Goal: Task Accomplishment & Management: Complete application form

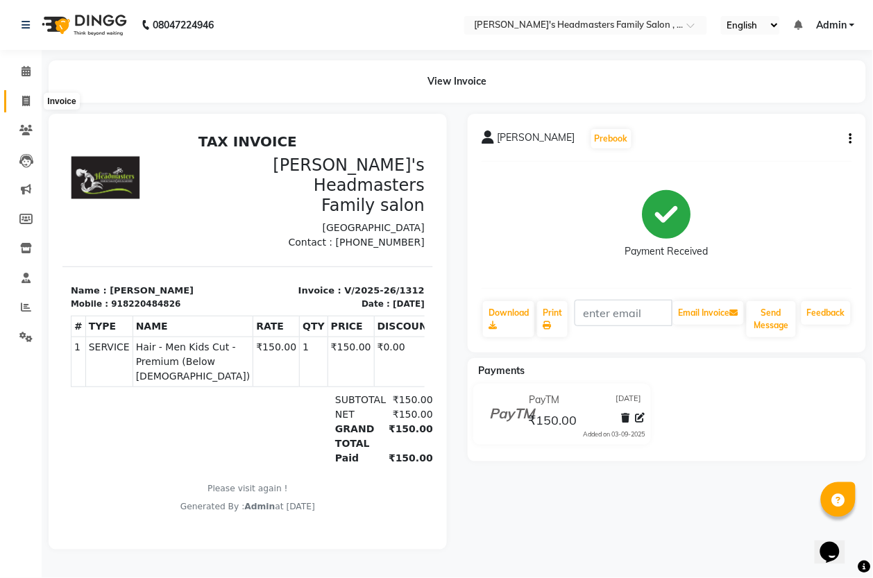
drag, startPoint x: 26, startPoint y: 96, endPoint x: 28, endPoint y: 103, distance: 7.2
click at [26, 96] on icon at bounding box center [26, 101] width 8 height 10
select select "service"
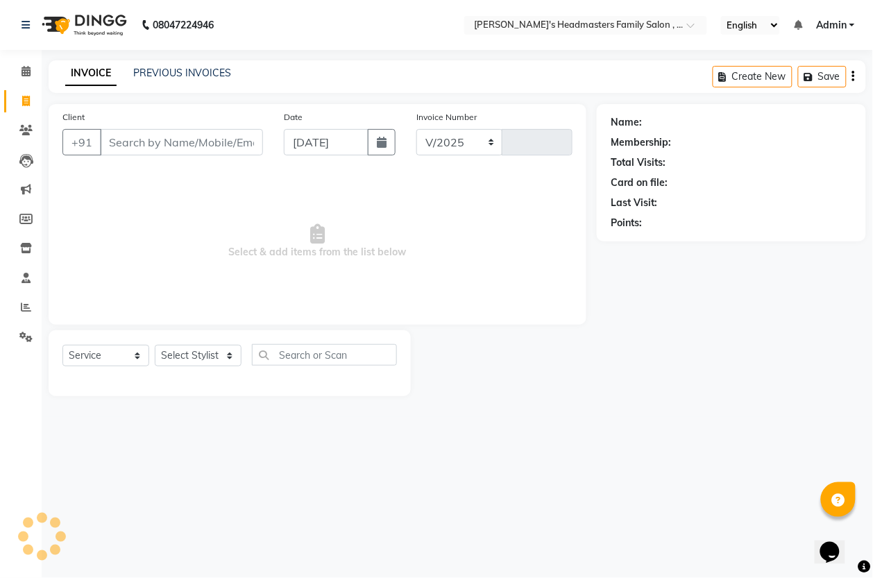
select select "7213"
type input "1313"
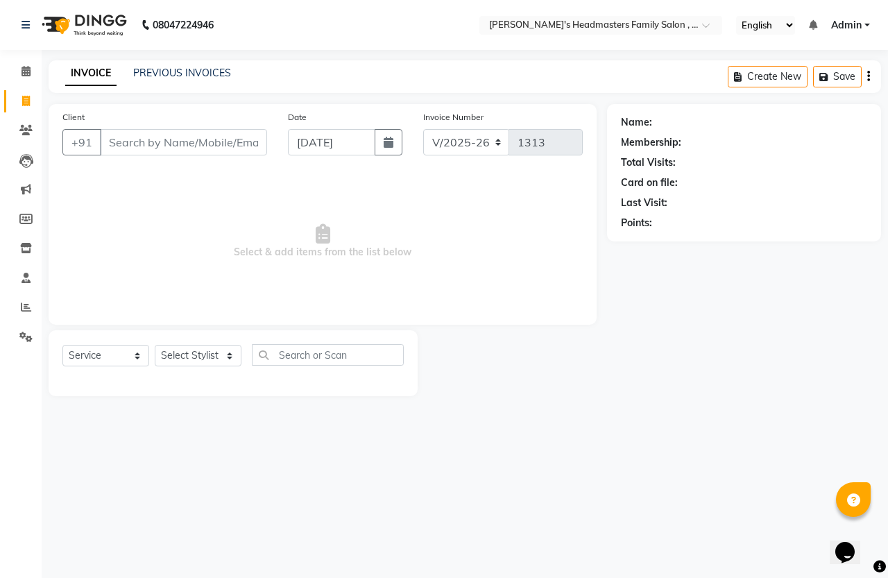
click at [237, 139] on input "Client" at bounding box center [183, 142] width 167 height 26
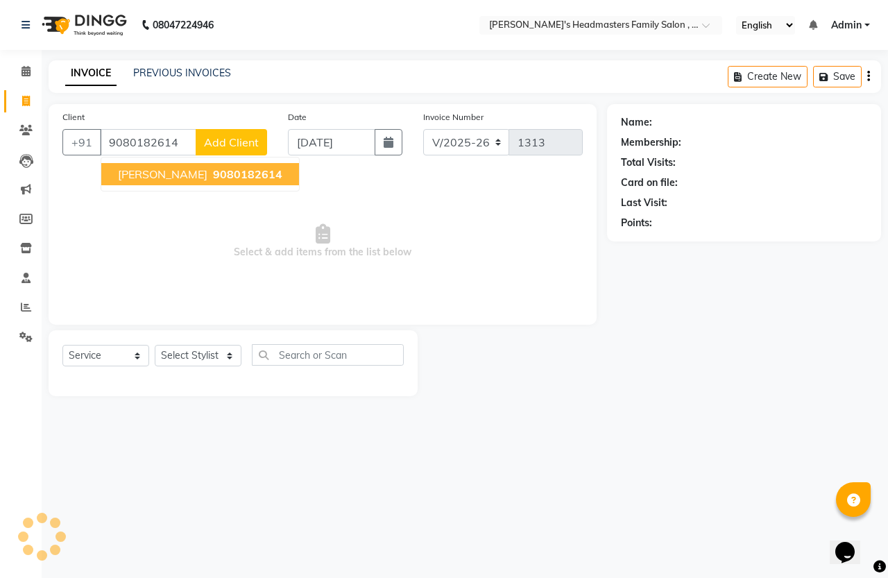
type input "9080182614"
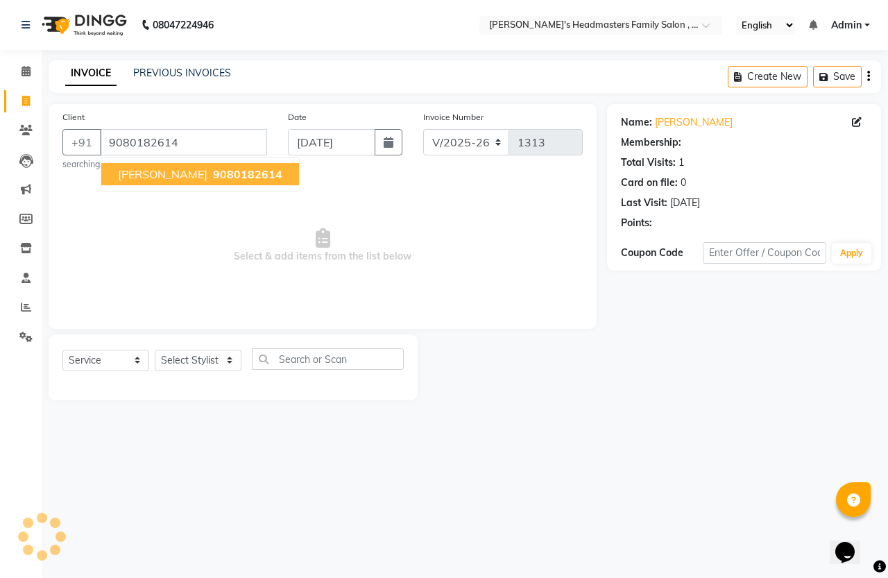
select select "1: Object"
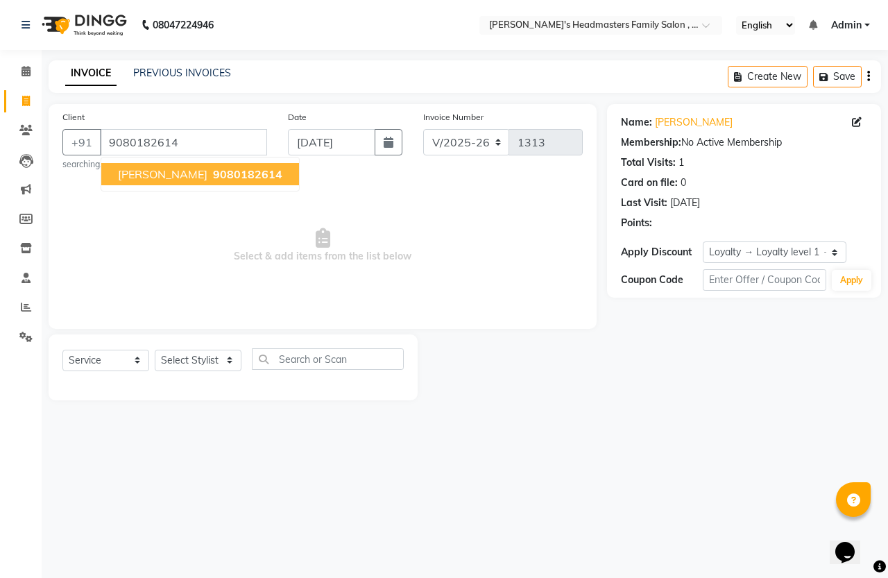
click at [185, 163] on button "Hari 9080182614" at bounding box center [200, 174] width 198 height 22
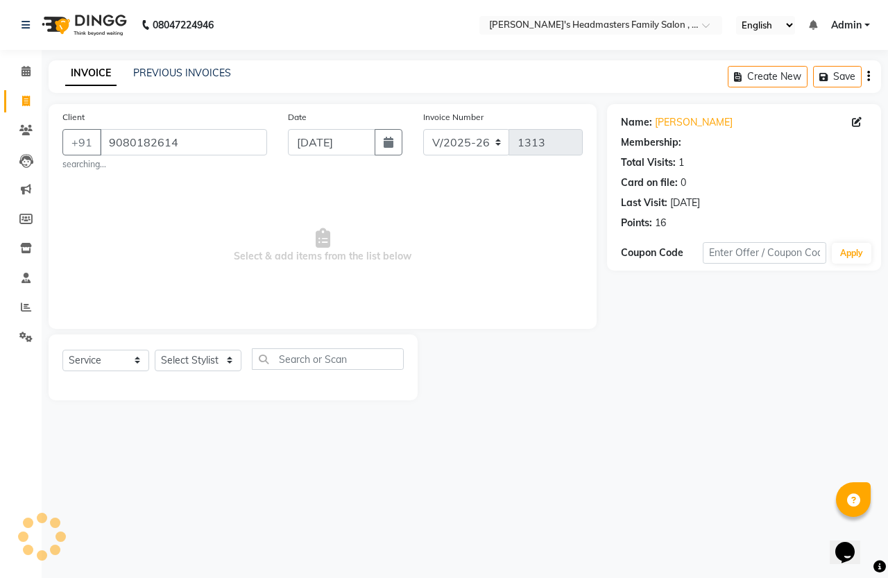
select select "1: Object"
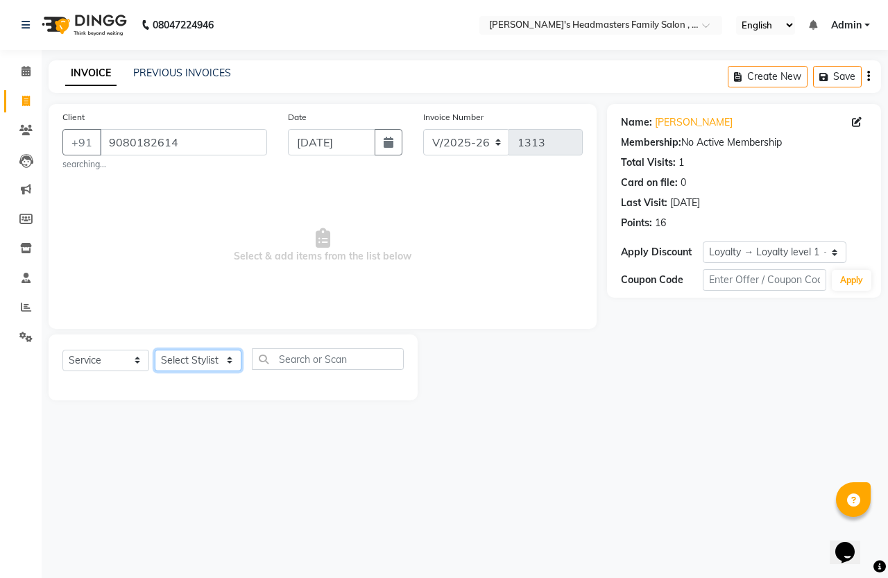
click at [193, 351] on select "Select Stylist [PERSON_NAME] [PERSON_NAME]" at bounding box center [198, 361] width 87 height 22
select select "61185"
click at [155, 350] on select "Select Stylist [PERSON_NAME] [PERSON_NAME]" at bounding box center [198, 361] width 87 height 22
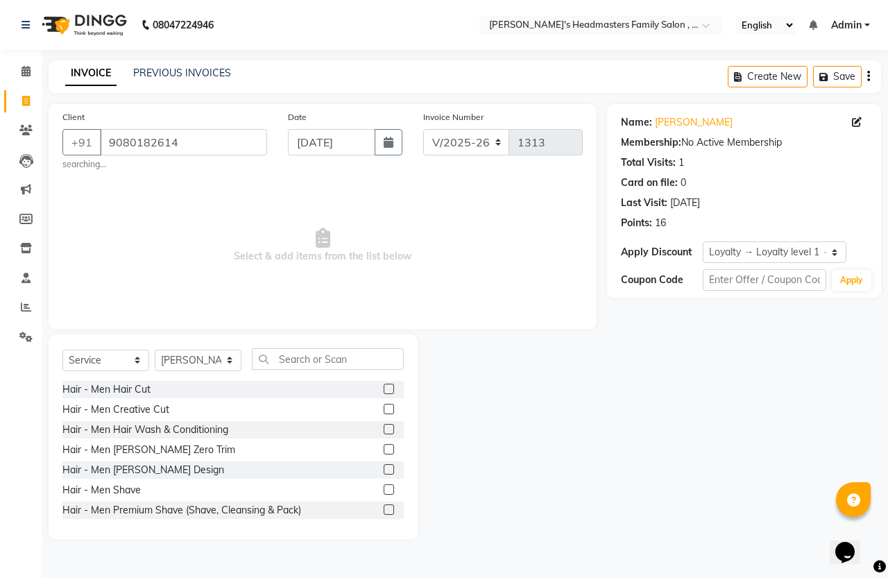
click at [384, 387] on label at bounding box center [389, 389] width 10 height 10
click at [384, 387] on input "checkbox" at bounding box center [388, 389] width 9 height 9
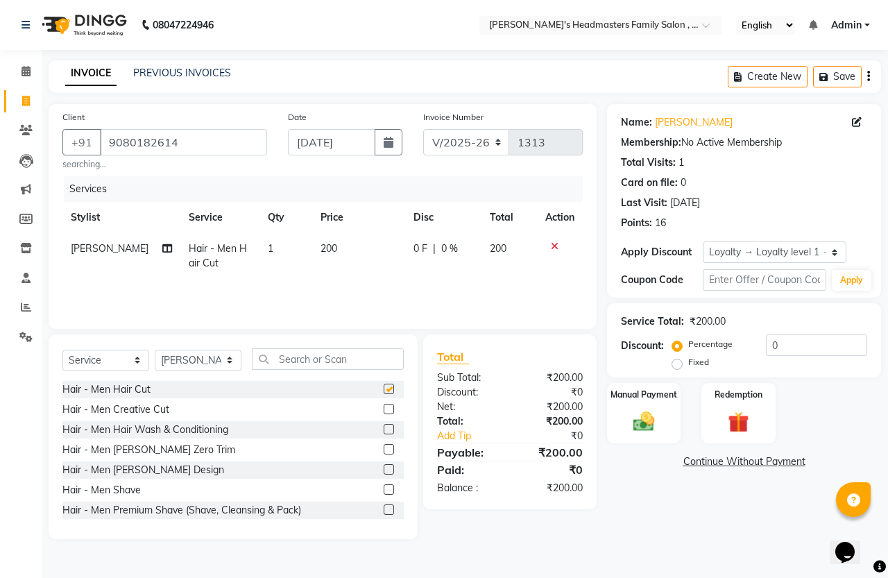
checkbox input "false"
click at [384, 490] on label at bounding box center [389, 489] width 10 height 10
click at [384, 490] on input "checkbox" at bounding box center [388, 490] width 9 height 9
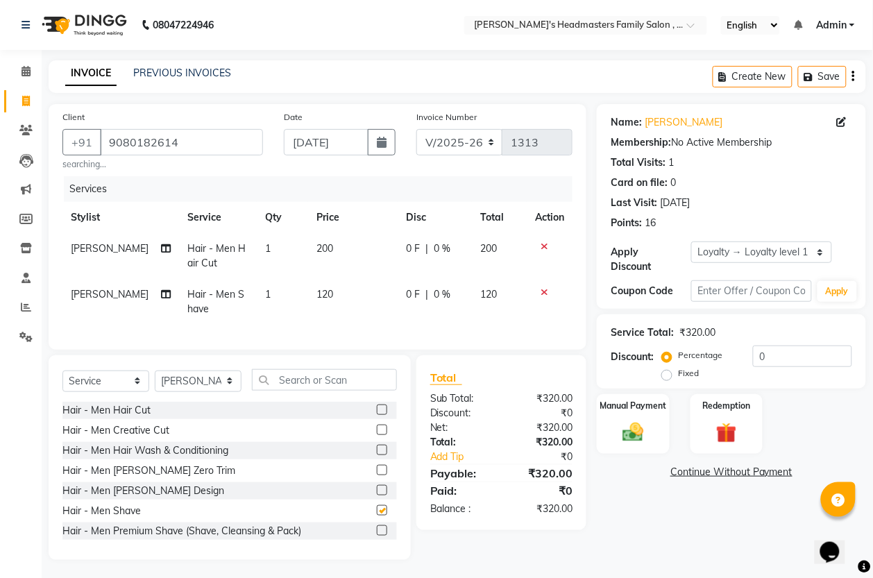
checkbox input "false"
click at [625, 441] on img at bounding box center [632, 432] width 35 height 25
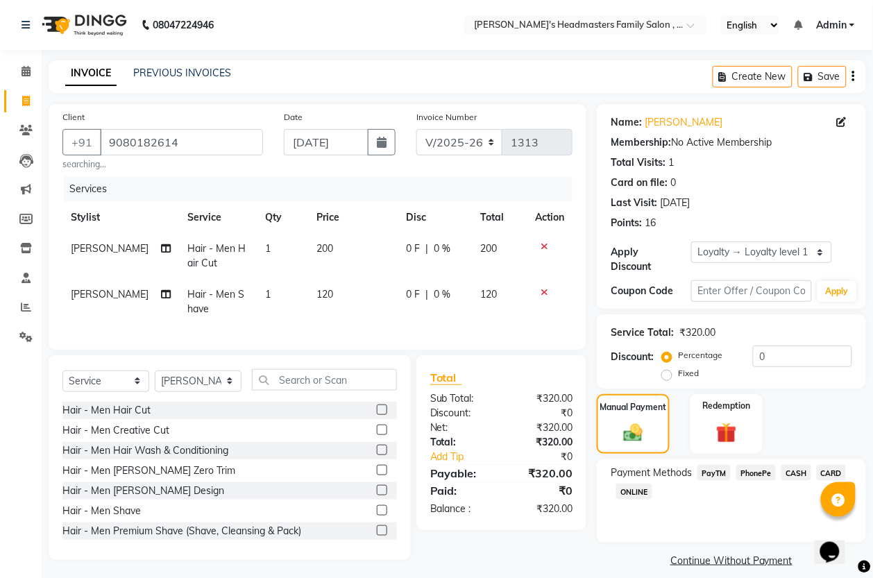
click at [727, 472] on span "PayTM" at bounding box center [713, 473] width 33 height 16
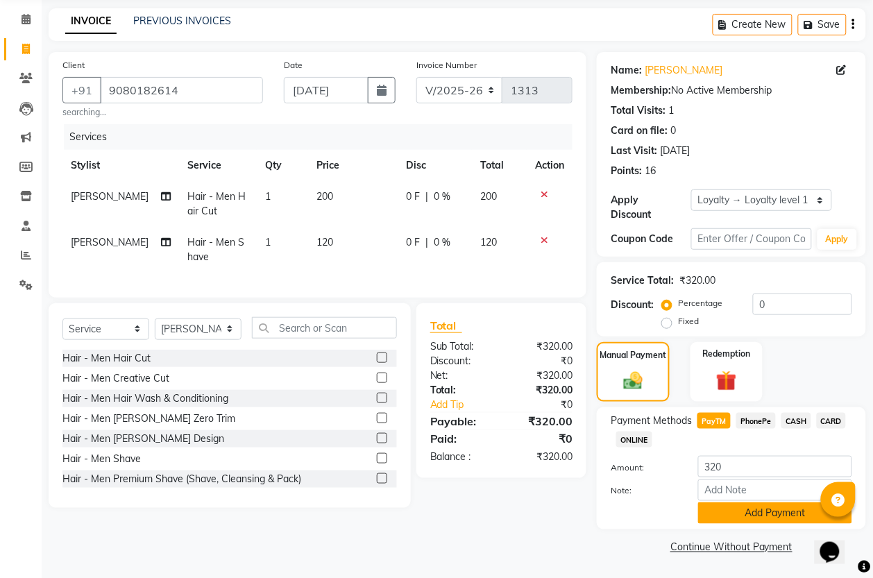
click at [736, 508] on button "Add Payment" at bounding box center [775, 513] width 154 height 22
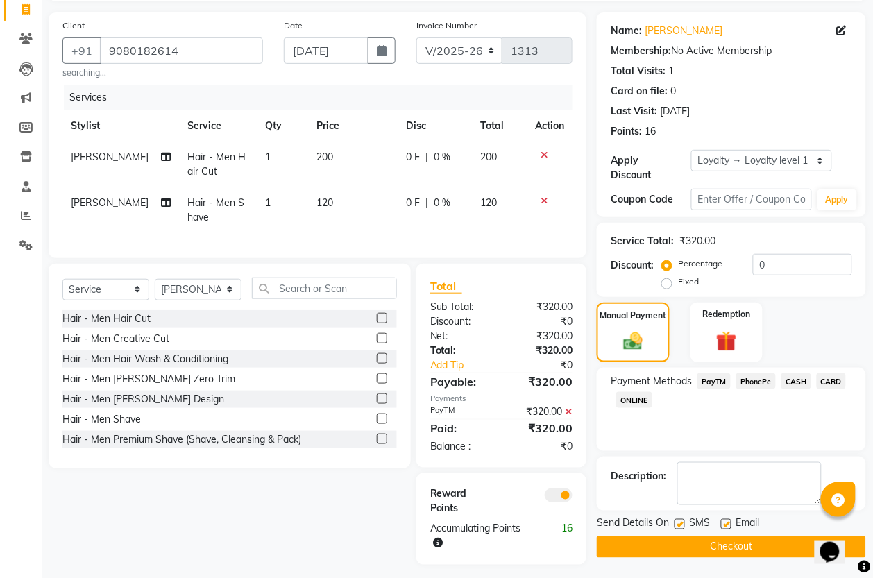
scroll to position [113, 0]
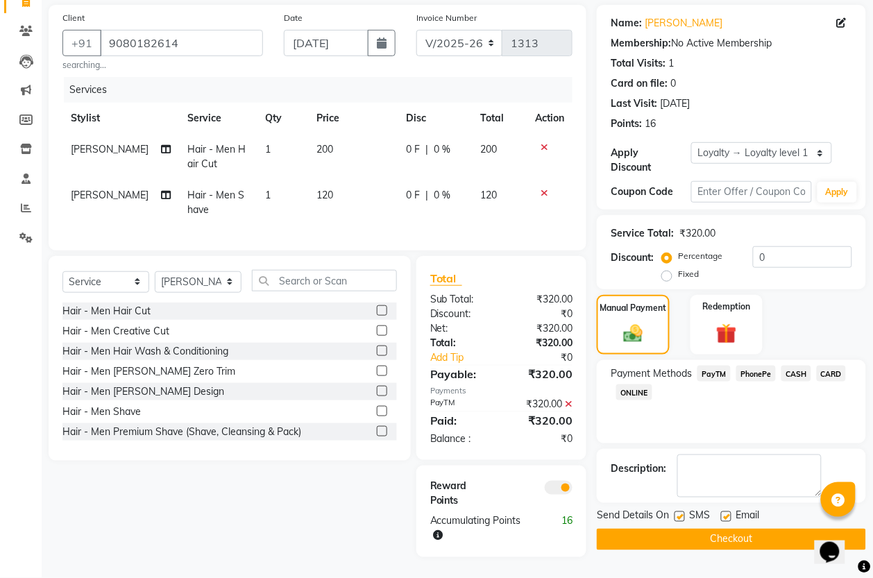
click at [719, 529] on button "Checkout" at bounding box center [731, 540] width 269 height 22
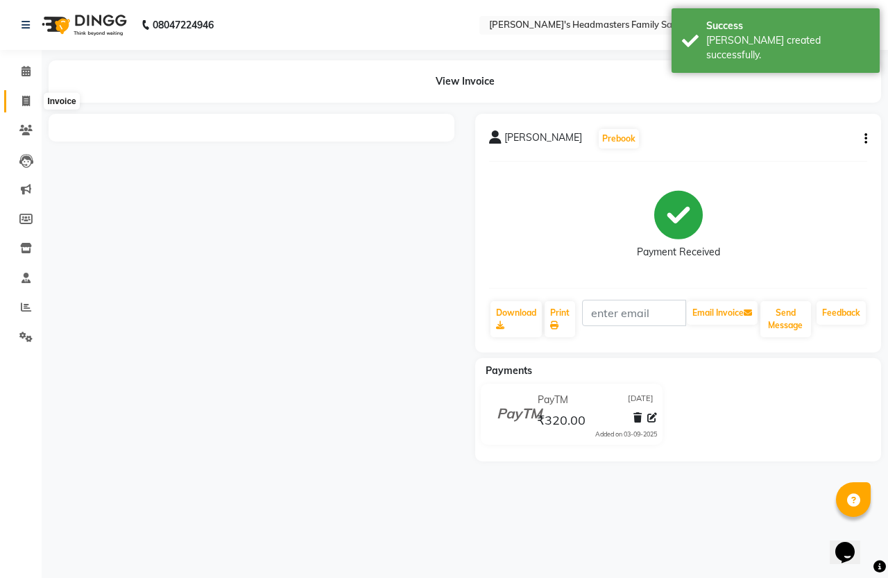
click at [22, 98] on icon at bounding box center [26, 101] width 8 height 10
select select "service"
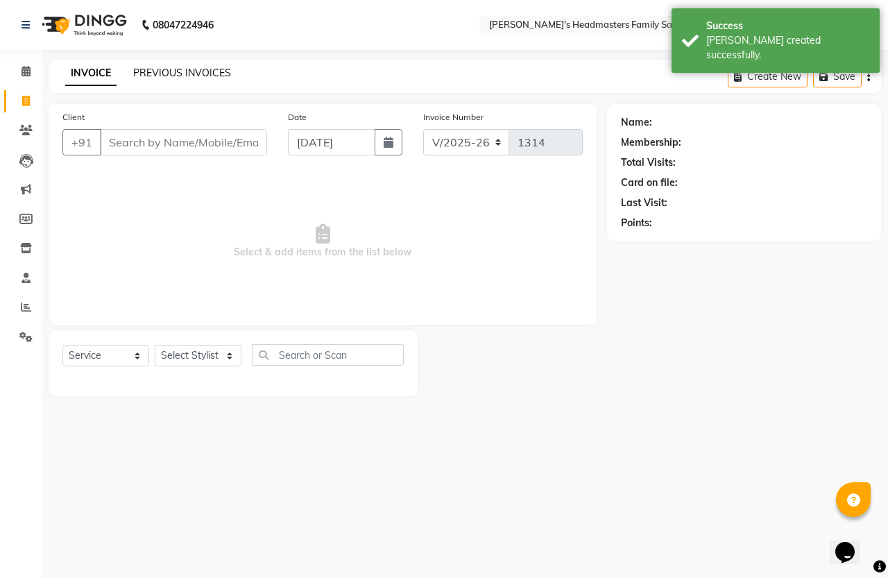
click at [216, 71] on link "PREVIOUS INVOICES" at bounding box center [182, 73] width 98 height 12
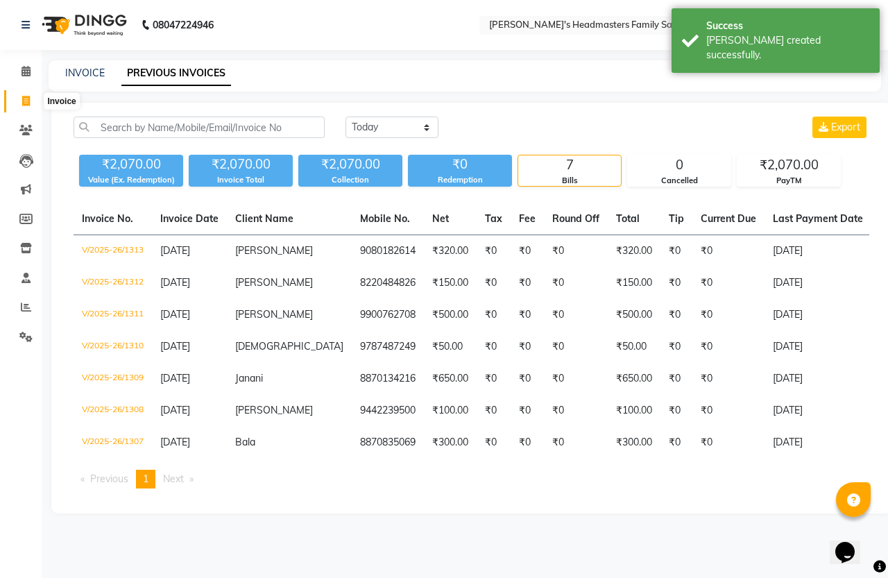
click at [24, 101] on icon at bounding box center [26, 101] width 8 height 10
select select "service"
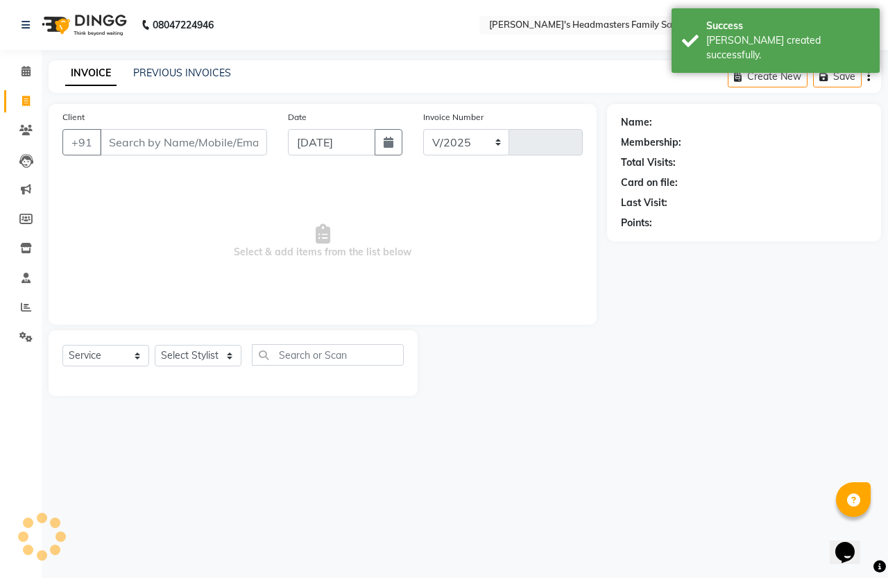
select select "7213"
type input "1314"
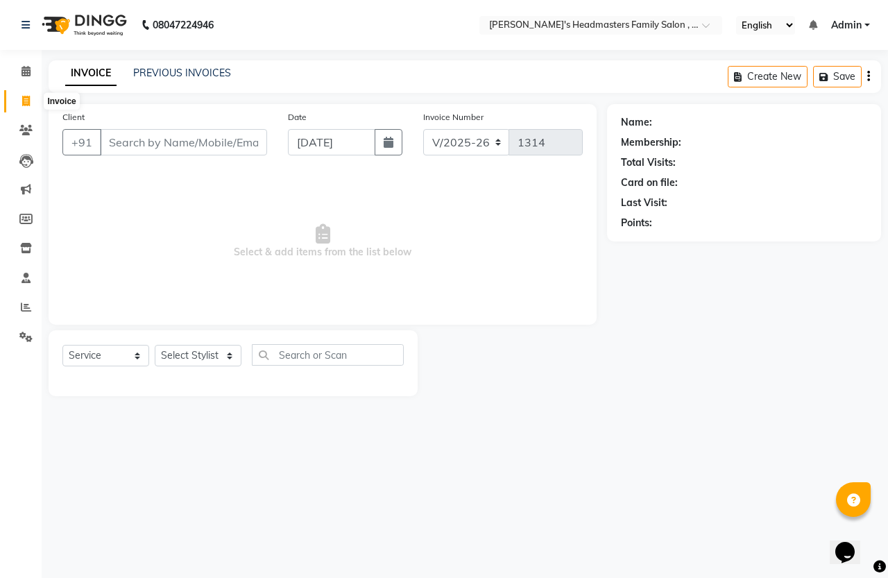
click at [24, 97] on icon at bounding box center [26, 101] width 8 height 10
select select "service"
select select "7213"
type input "1314"
click at [160, 71] on link "PREVIOUS INVOICES" at bounding box center [182, 73] width 98 height 12
